Goal: Task Accomplishment & Management: Use online tool/utility

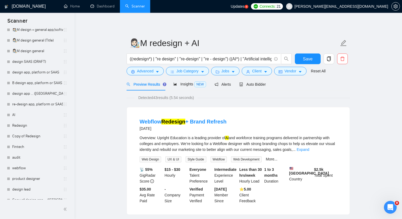
scroll to position [216, 0]
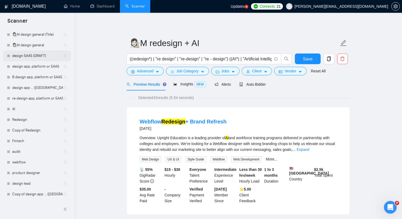
click at [33, 56] on link "design SAAS (DRAFT)" at bounding box center [37, 56] width 51 height 11
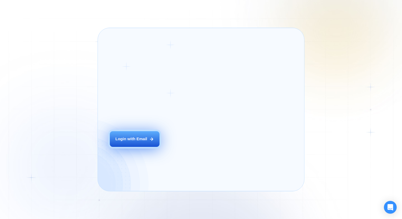
click at [186, 153] on div "Login ‍ Welcome to GigRadar. AI Business Manager for Agencies Login with Email" at bounding box center [148, 109] width 88 height 151
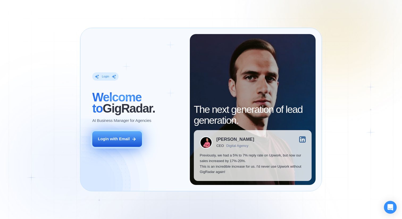
click at [119, 142] on button "Login with Email" at bounding box center [117, 139] width 50 height 16
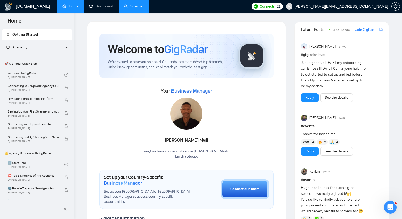
click at [140, 7] on link "Scanner" at bounding box center [134, 6] width 20 height 5
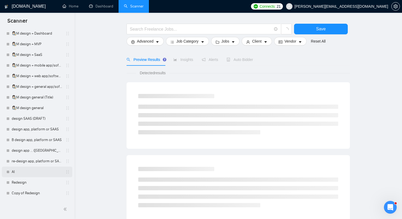
scroll to position [154, 0]
click at [39, 119] on link "design SAAS (DRAFT)" at bounding box center [37, 119] width 51 height 11
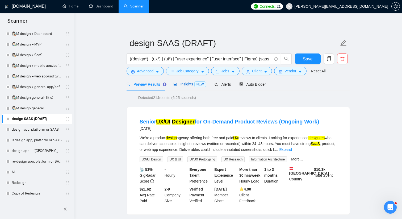
click at [198, 85] on span "NEW" at bounding box center [200, 84] width 12 height 6
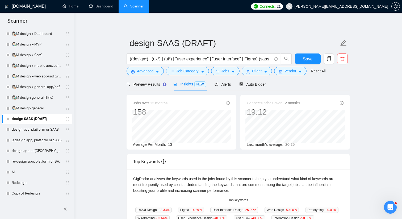
click at [382, 209] on main "design SAAS (DRAFT) ((design*) | (ux*) | (ui*) | "user experience" | "user inte…" at bounding box center [238, 203] width 311 height 365
click at [225, 84] on span "Alerts" at bounding box center [223, 84] width 16 height 4
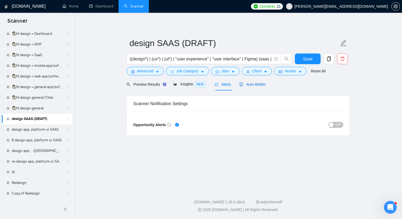
click at [263, 84] on span "Auto Bidder" at bounding box center [252, 84] width 26 height 4
